Goal: Task Accomplishment & Management: Use online tool/utility

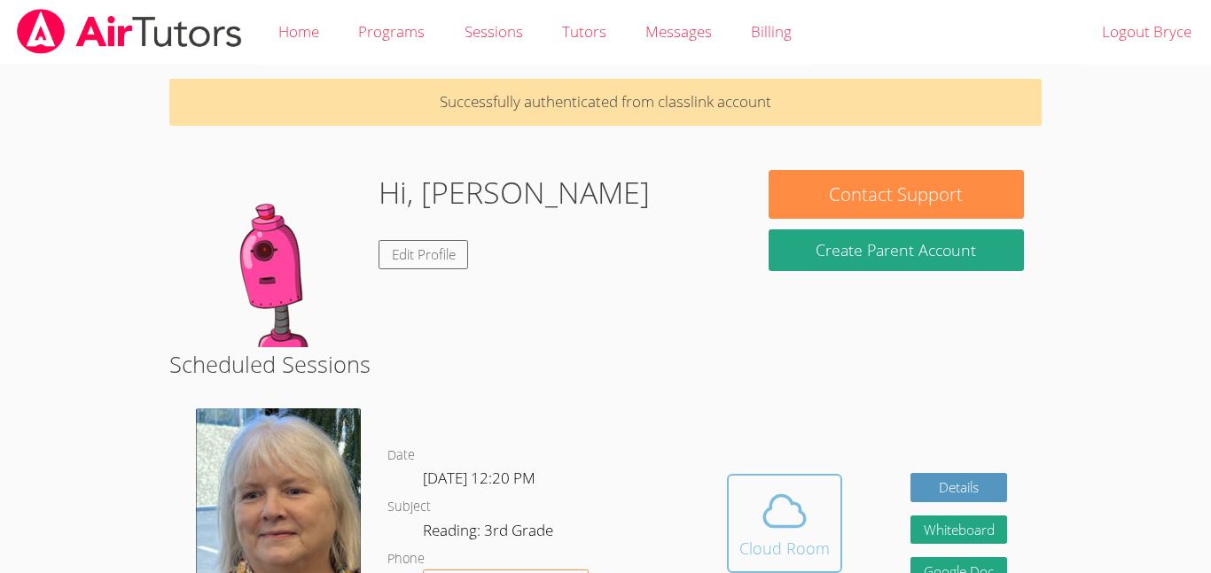
click at [773, 526] on icon at bounding box center [784, 510] width 41 height 31
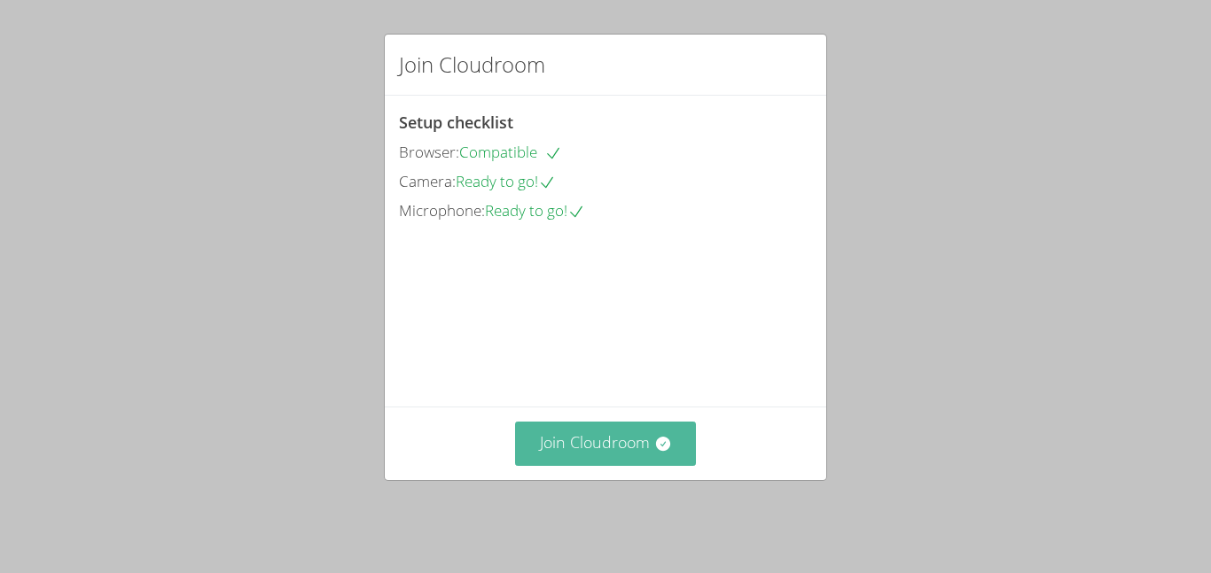
click at [607, 465] on button "Join Cloudroom" at bounding box center [606, 443] width 182 height 43
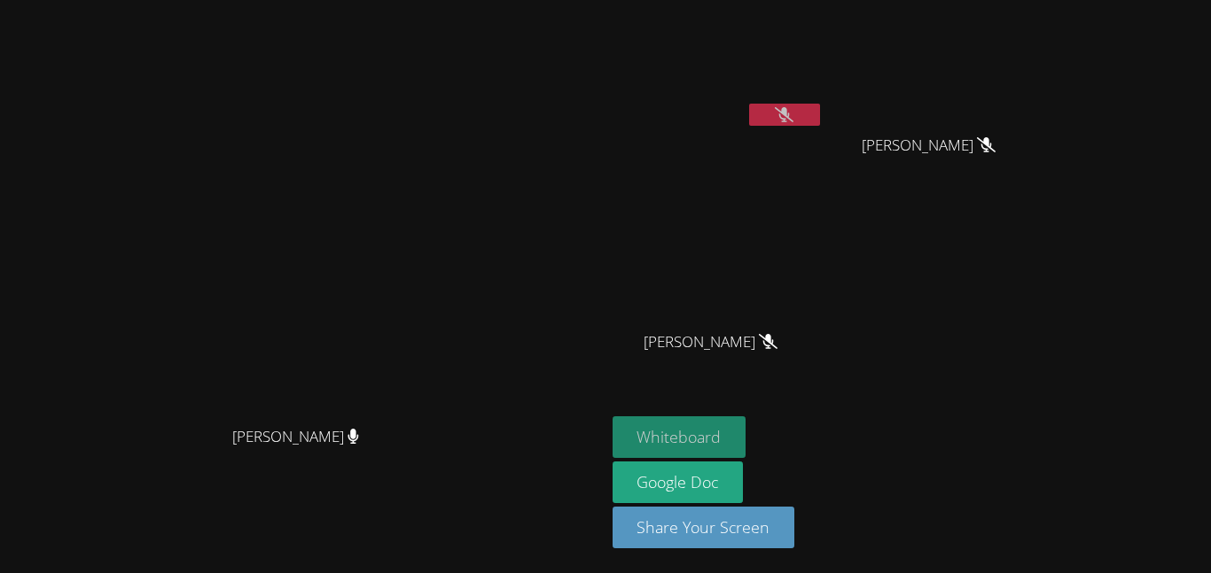
click at [746, 429] on button "Whiteboard" at bounding box center [679, 438] width 134 height 42
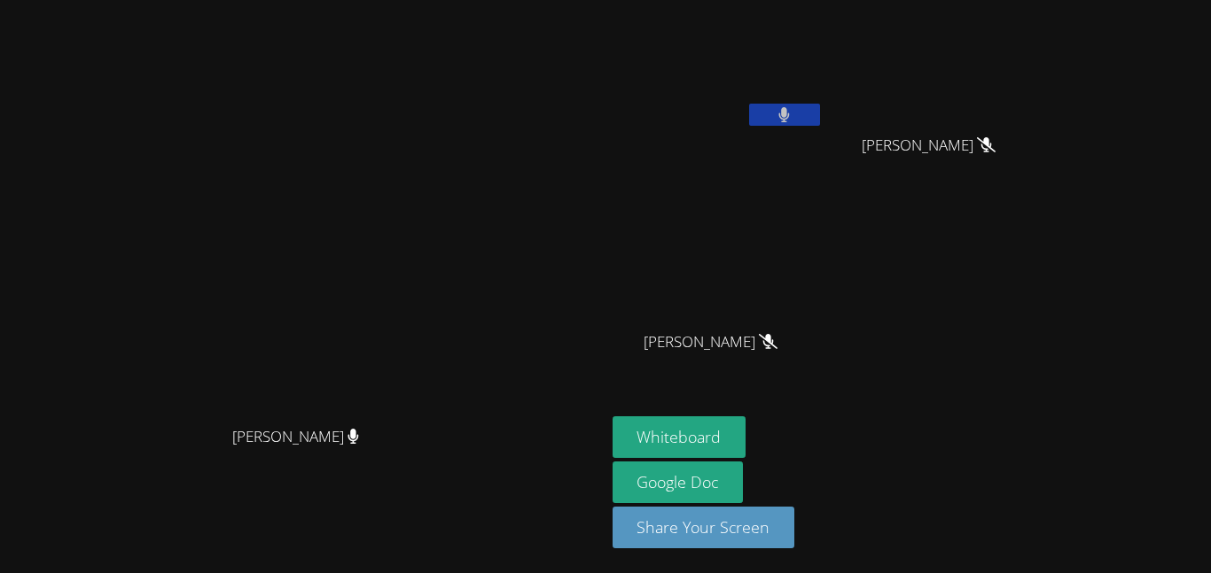
click at [820, 121] on button at bounding box center [784, 115] width 71 height 22
click at [793, 116] on icon at bounding box center [784, 114] width 19 height 15
click at [820, 113] on button at bounding box center [784, 115] width 71 height 22
click at [820, 104] on button at bounding box center [784, 115] width 71 height 22
click at [820, 105] on button at bounding box center [784, 115] width 71 height 22
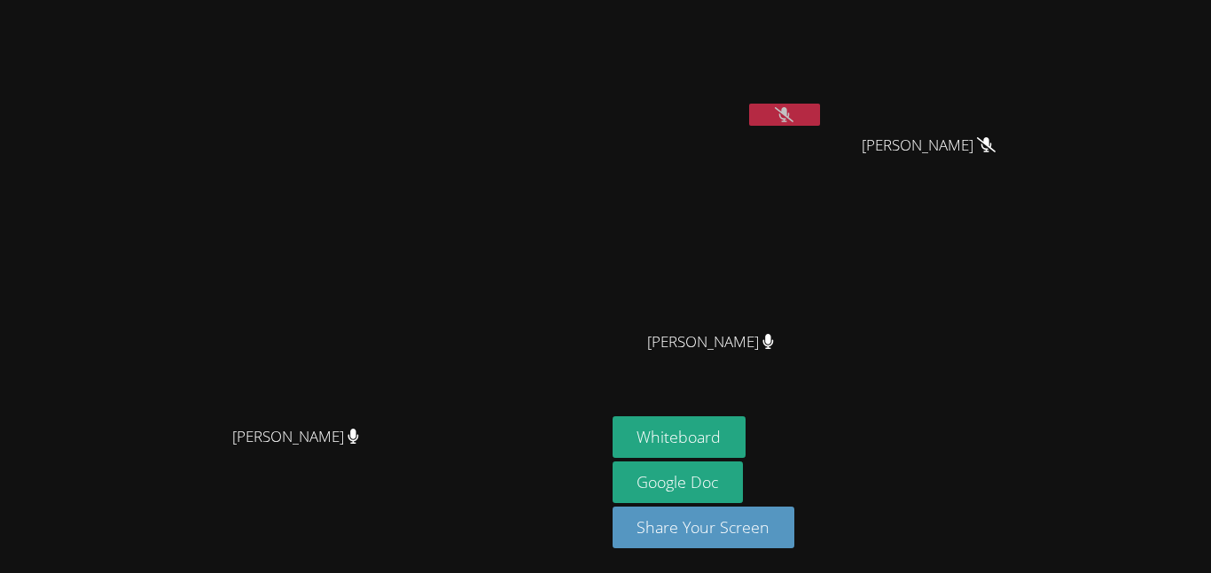
click at [820, 105] on button at bounding box center [784, 115] width 71 height 22
click at [790, 113] on icon at bounding box center [784, 114] width 11 height 15
click at [820, 108] on button at bounding box center [784, 115] width 71 height 22
click at [820, 105] on button at bounding box center [784, 115] width 71 height 22
click at [820, 104] on button at bounding box center [784, 115] width 71 height 22
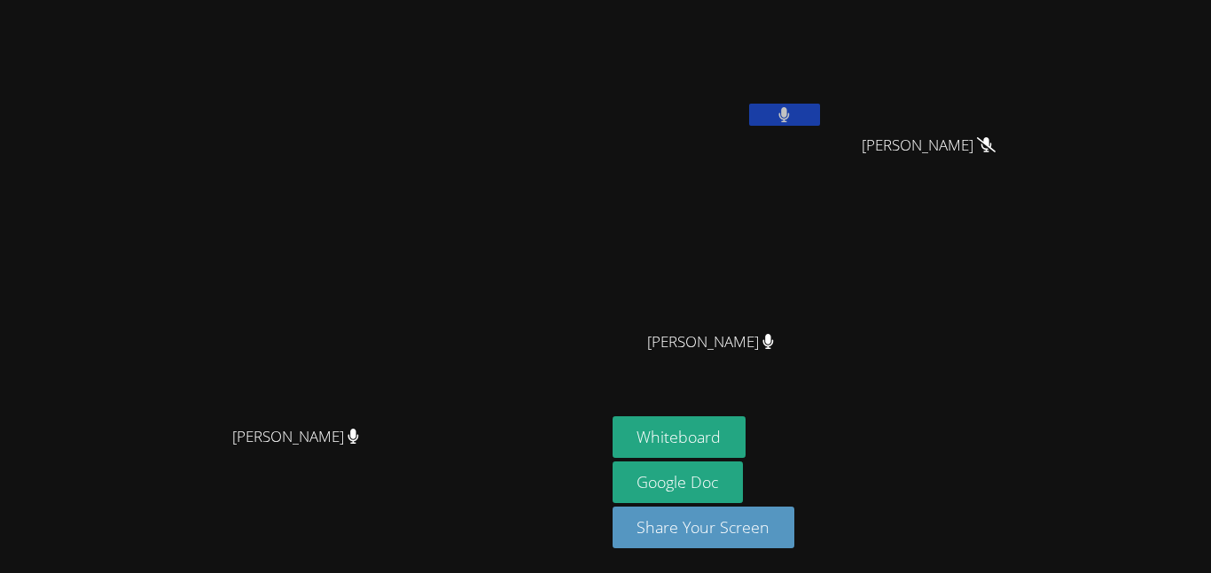
click at [823, 102] on video at bounding box center [717, 66] width 211 height 119
click at [820, 107] on button at bounding box center [784, 115] width 71 height 22
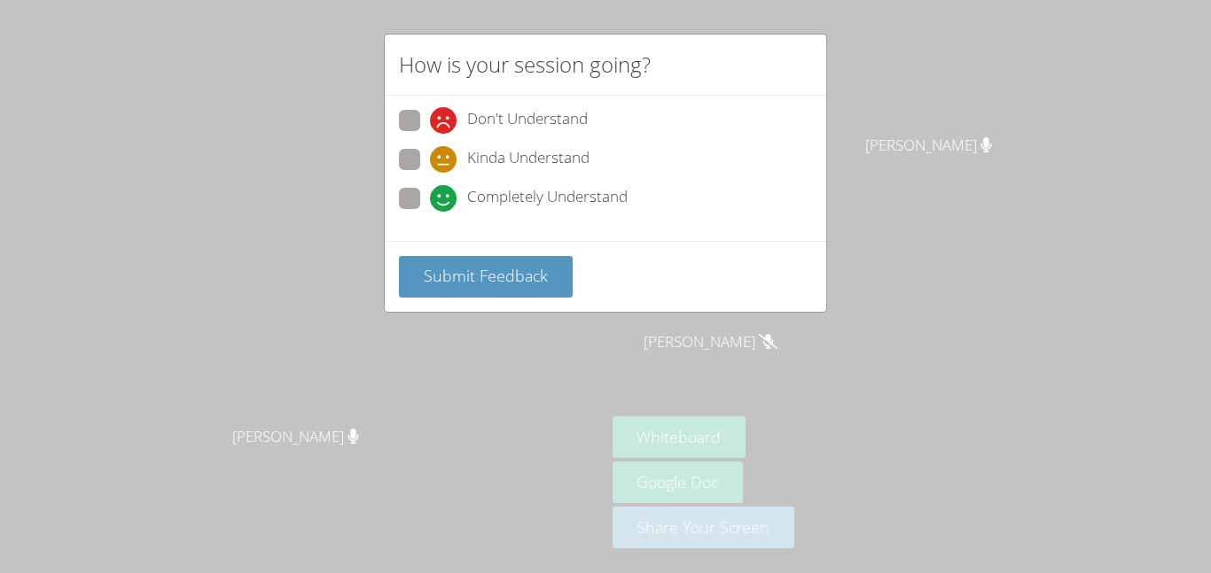
click at [534, 205] on span "Completely Understand" at bounding box center [547, 198] width 160 height 27
click at [445, 203] on input "Completely Understand" at bounding box center [437, 195] width 15 height 15
radio input "true"
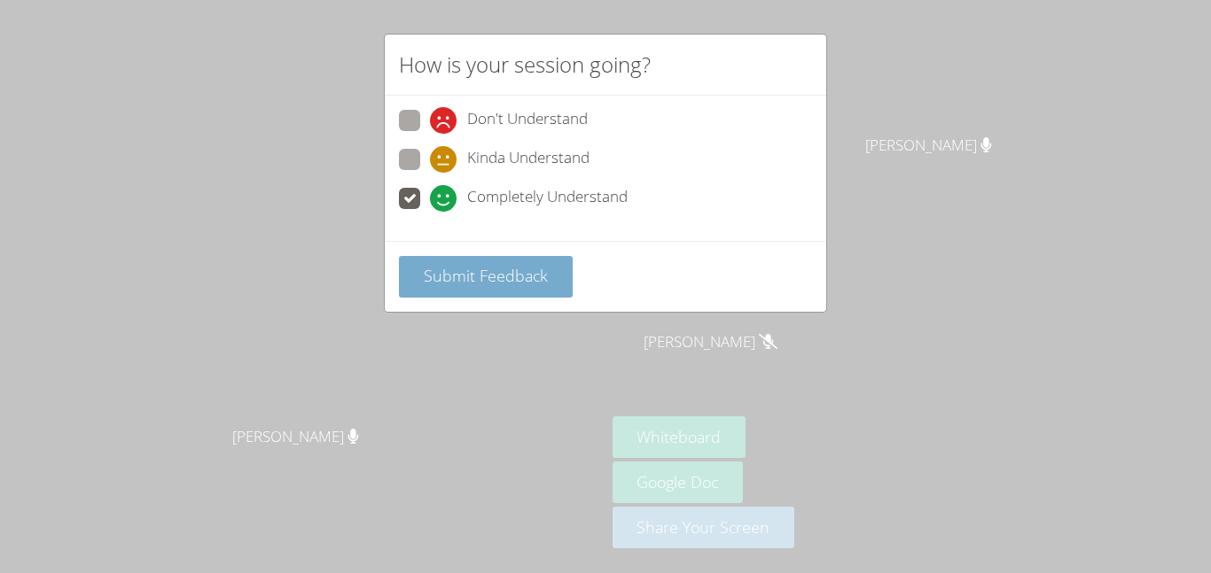
click at [519, 270] on span "Submit Feedback" at bounding box center [486, 275] width 124 height 21
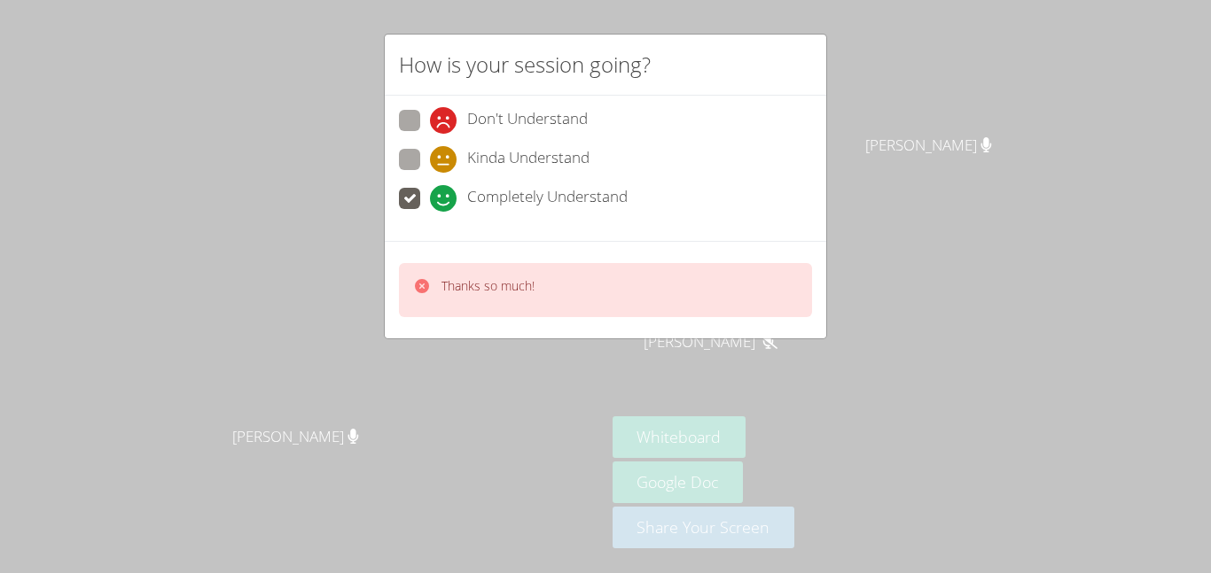
click at [1084, 120] on div "How is your session going? Don't Understand Kinda Understand Completely Underst…" at bounding box center [605, 286] width 1211 height 573
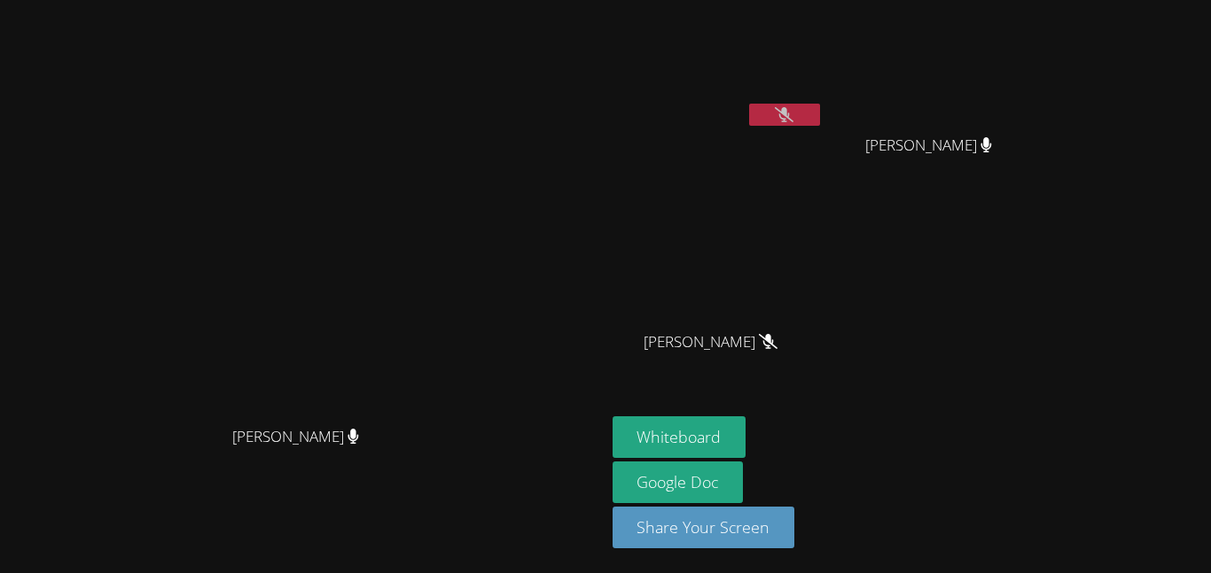
click at [820, 119] on button at bounding box center [784, 115] width 71 height 22
click at [820, 115] on button at bounding box center [784, 115] width 71 height 22
click at [793, 113] on icon at bounding box center [784, 114] width 19 height 15
click at [820, 112] on button at bounding box center [784, 115] width 71 height 22
click at [820, 108] on button at bounding box center [784, 115] width 71 height 22
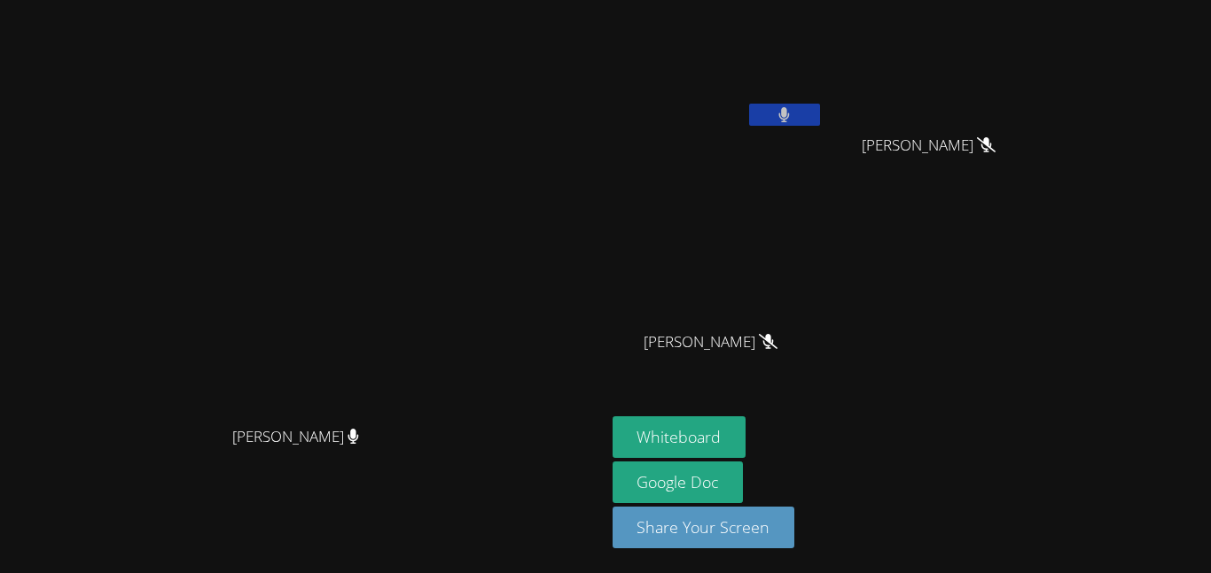
click at [820, 110] on button at bounding box center [784, 115] width 71 height 22
click at [820, 116] on button at bounding box center [784, 115] width 71 height 22
click at [793, 120] on icon at bounding box center [784, 114] width 19 height 15
click at [790, 120] on icon at bounding box center [784, 114] width 12 height 15
